Goal: Communication & Community: Participate in discussion

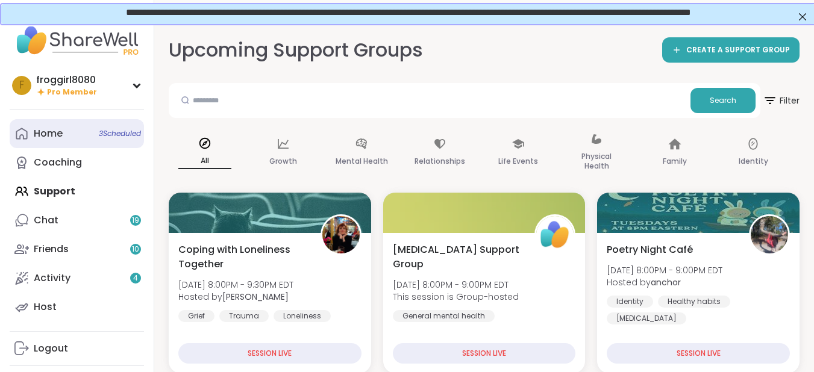
click at [104, 137] on span "3 Scheduled" at bounding box center [120, 134] width 42 height 10
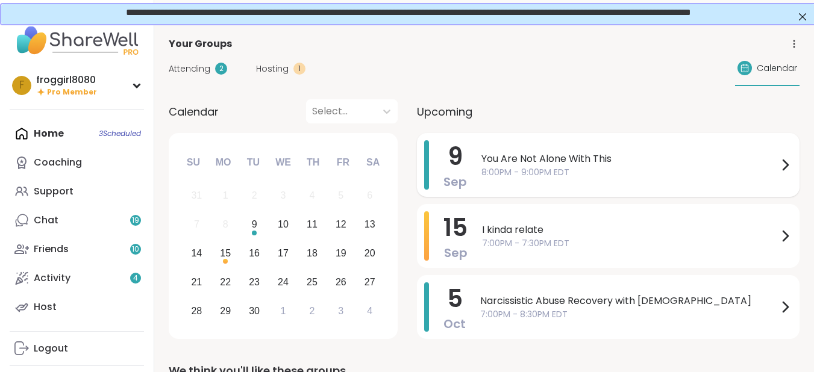
click at [612, 162] on span "You Are Not Alone With This" at bounding box center [630, 159] width 297 height 14
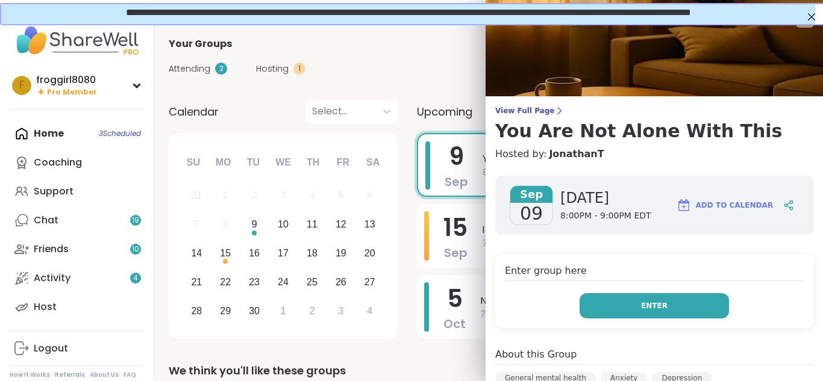
click at [645, 306] on span "Enter" at bounding box center [654, 306] width 27 height 11
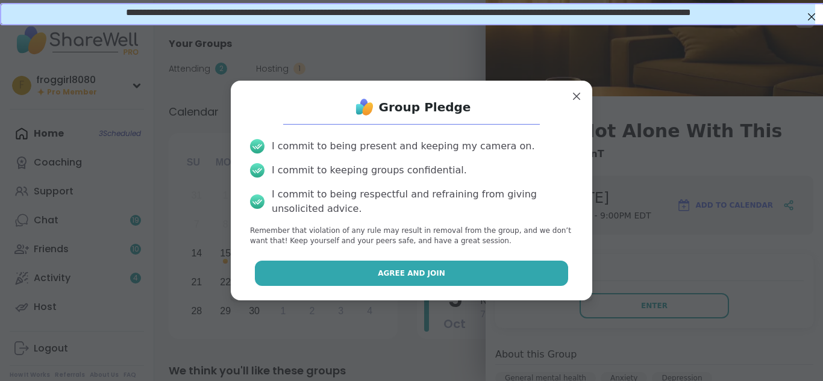
click at [480, 271] on button "Agree and Join" at bounding box center [412, 273] width 314 height 25
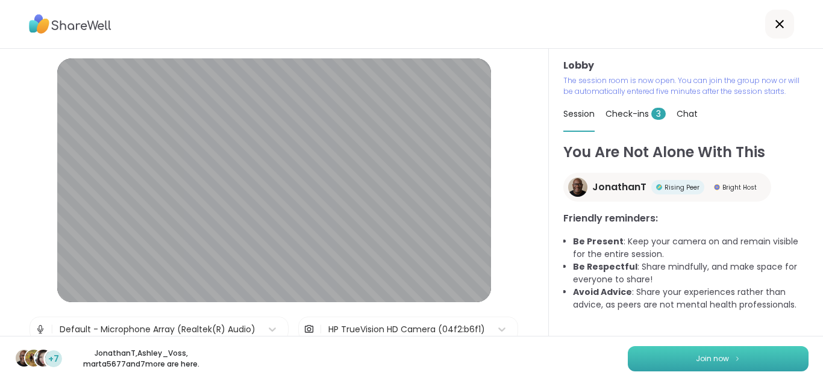
click at [683, 356] on button "Join now" at bounding box center [718, 359] width 181 height 25
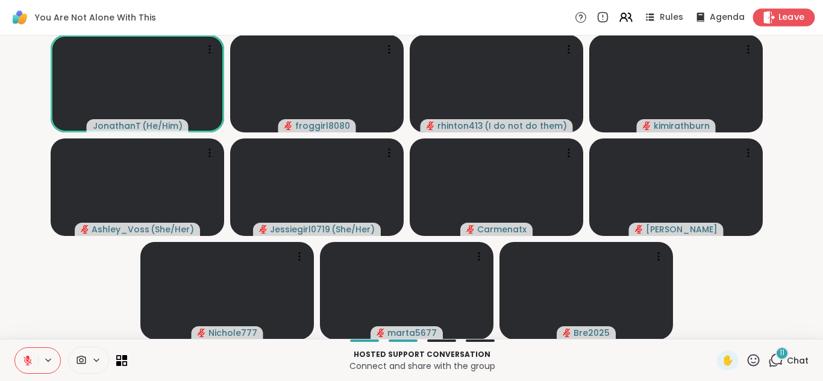
click at [779, 17] on span "Leave" at bounding box center [792, 17] width 27 height 13
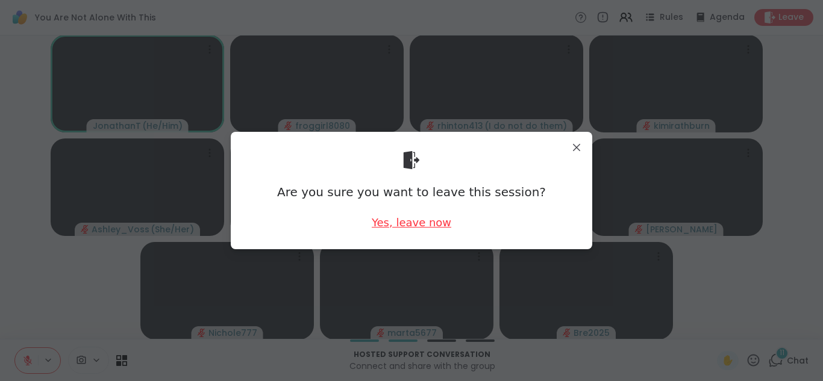
click at [429, 219] on div "Yes, leave now" at bounding box center [412, 222] width 80 height 15
